Goal: Task Accomplishment & Management: Complete application form

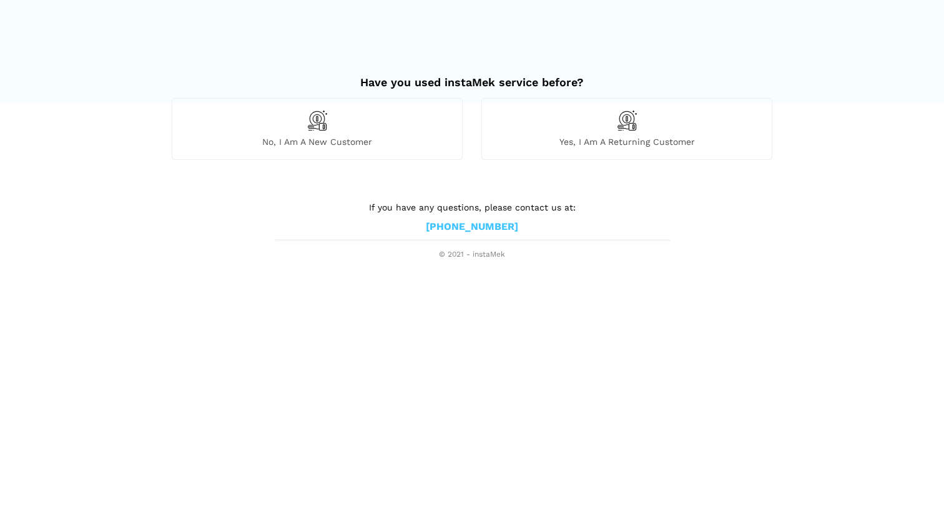
click at [351, 123] on div "No, I am a new customer" at bounding box center [317, 128] width 291 height 61
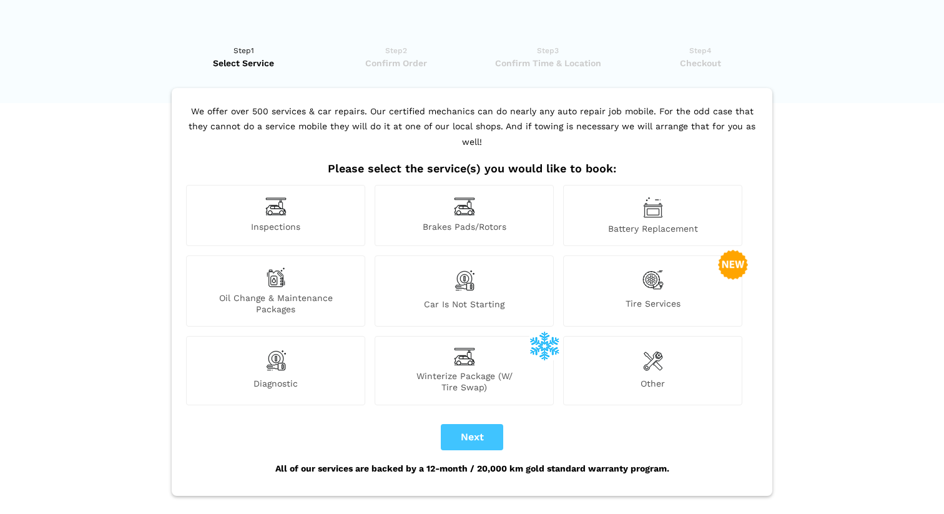
click at [259, 195] on div "Inspections" at bounding box center [275, 215] width 179 height 61
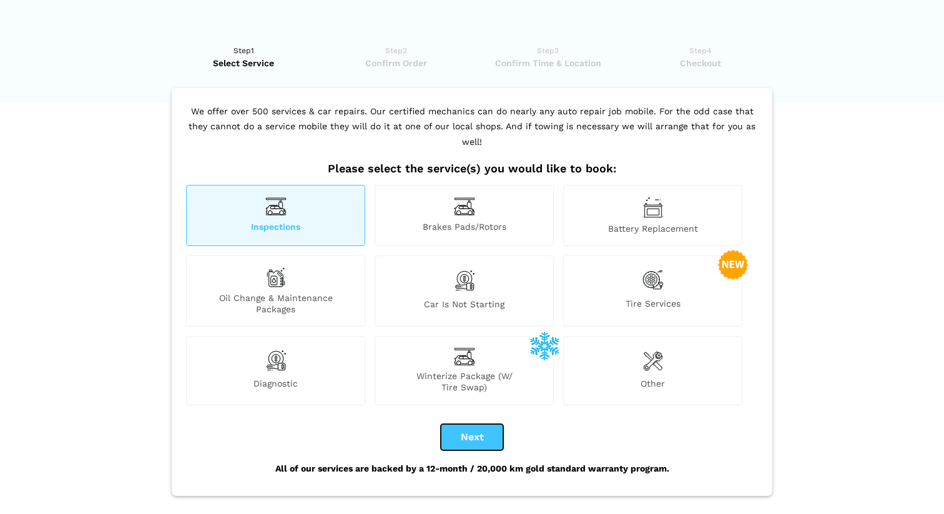
click at [479, 424] on button "Next" at bounding box center [472, 437] width 62 height 26
checkbox input "true"
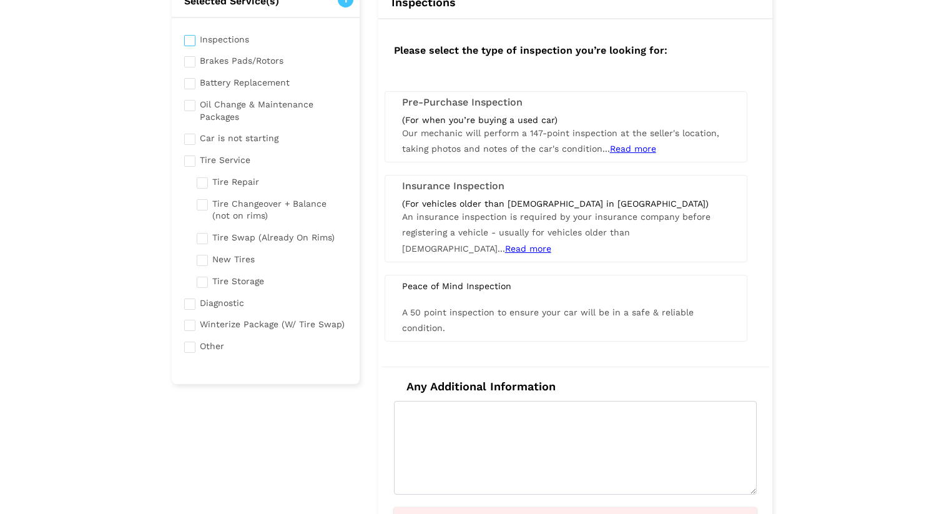
scroll to position [112, 0]
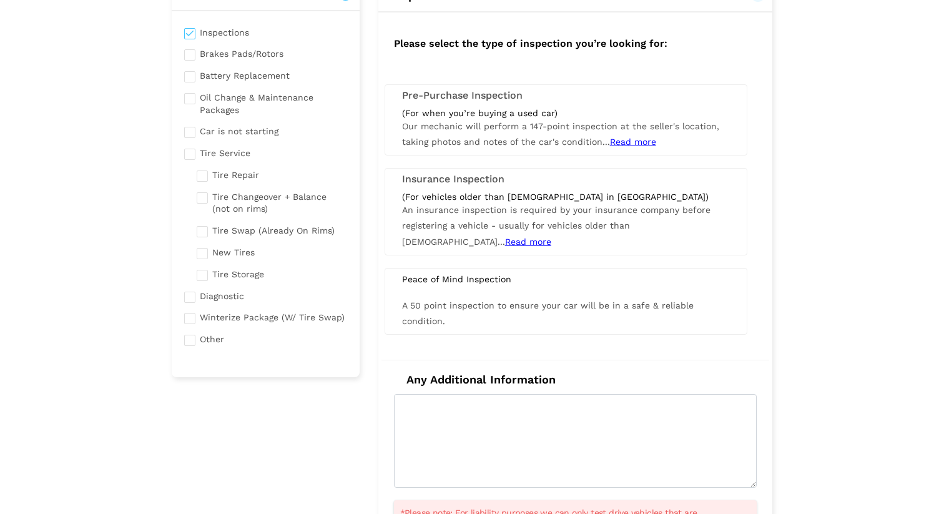
click at [493, 117] on div "(For when you’re buying a used car)" at bounding box center [566, 112] width 328 height 11
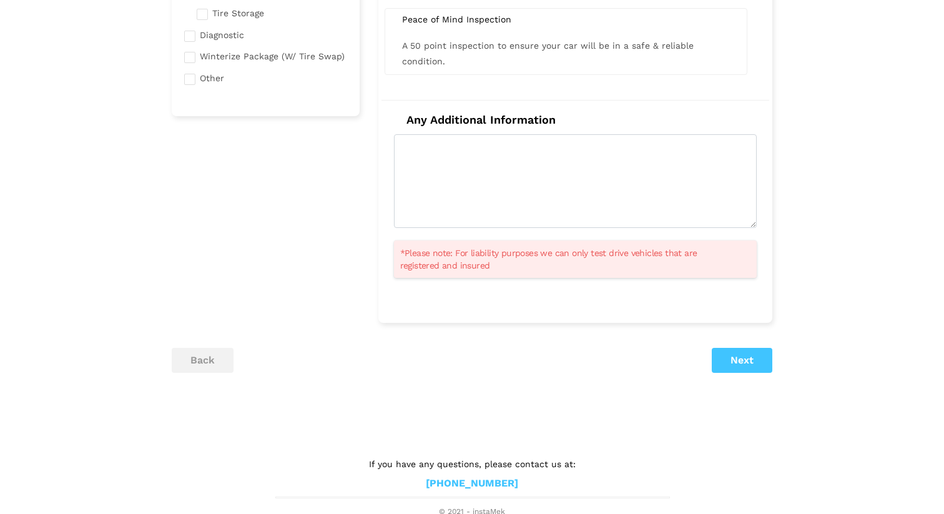
scroll to position [376, 0]
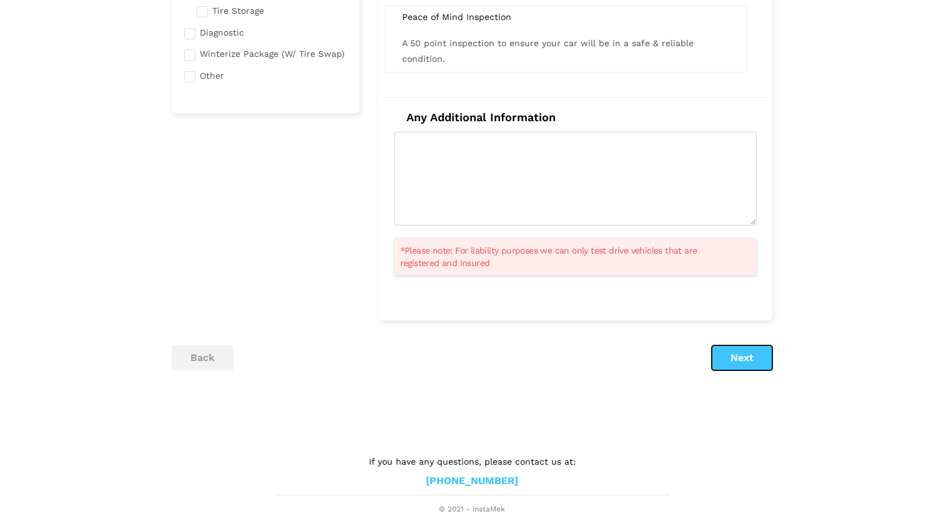
click at [757, 361] on button "Next" at bounding box center [742, 357] width 61 height 25
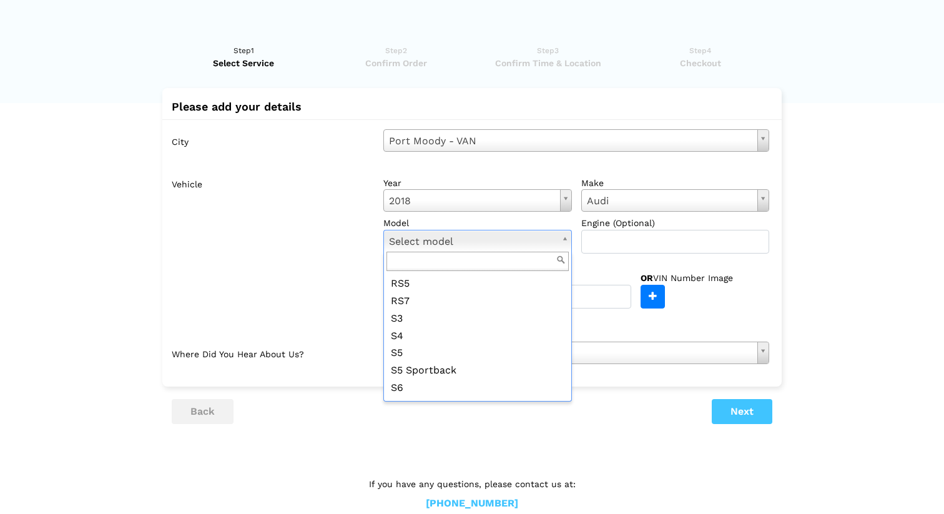
scroll to position [536, 0]
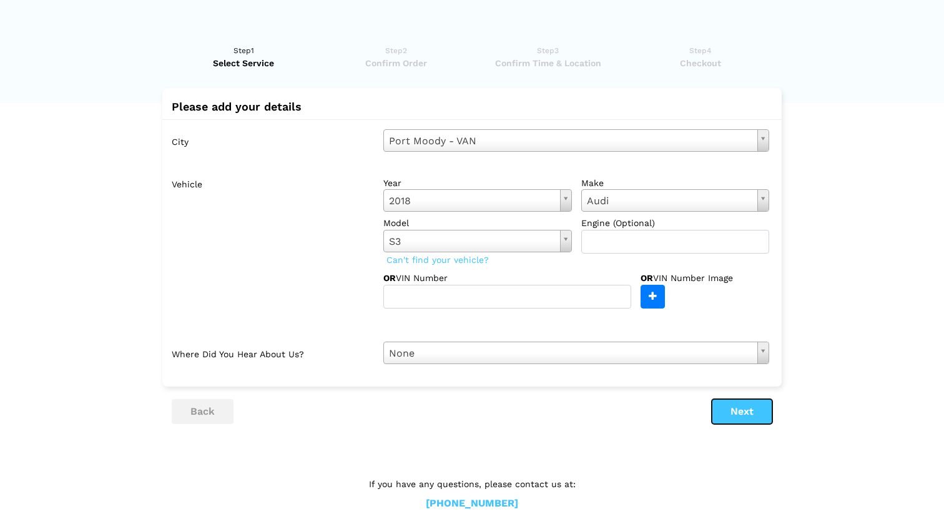
click at [750, 414] on button "Next" at bounding box center [742, 411] width 61 height 25
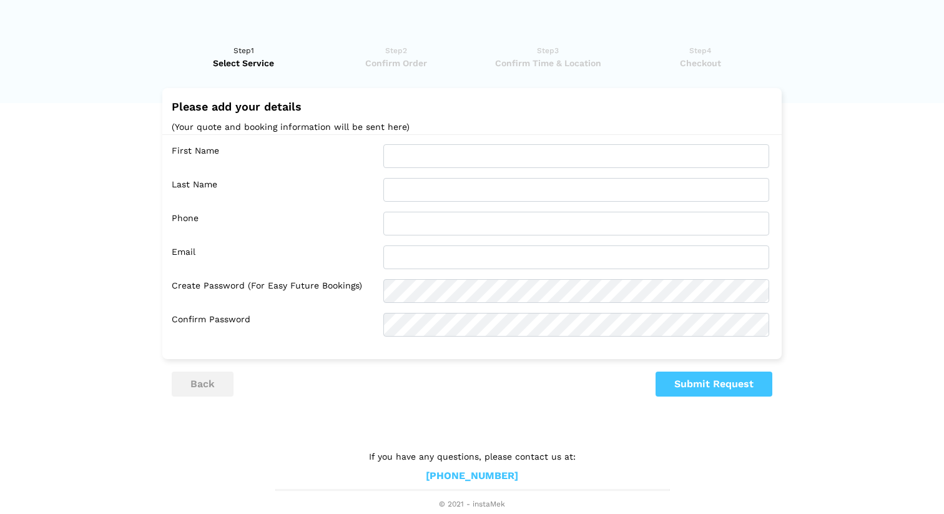
click at [295, 218] on label "Phone" at bounding box center [273, 224] width 202 height 24
